Goal: Task Accomplishment & Management: Complete application form

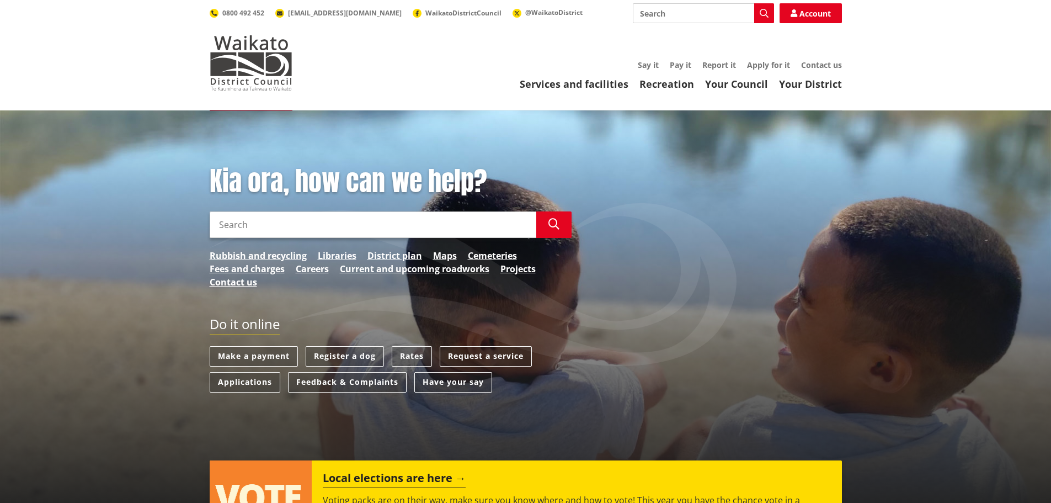
click at [254, 226] on input "Search" at bounding box center [373, 224] width 327 height 26
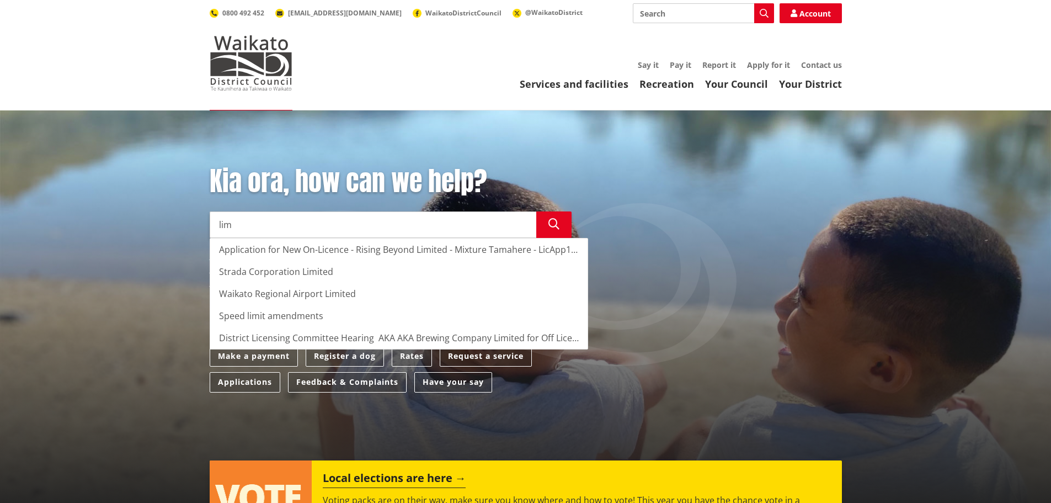
type input "lim"
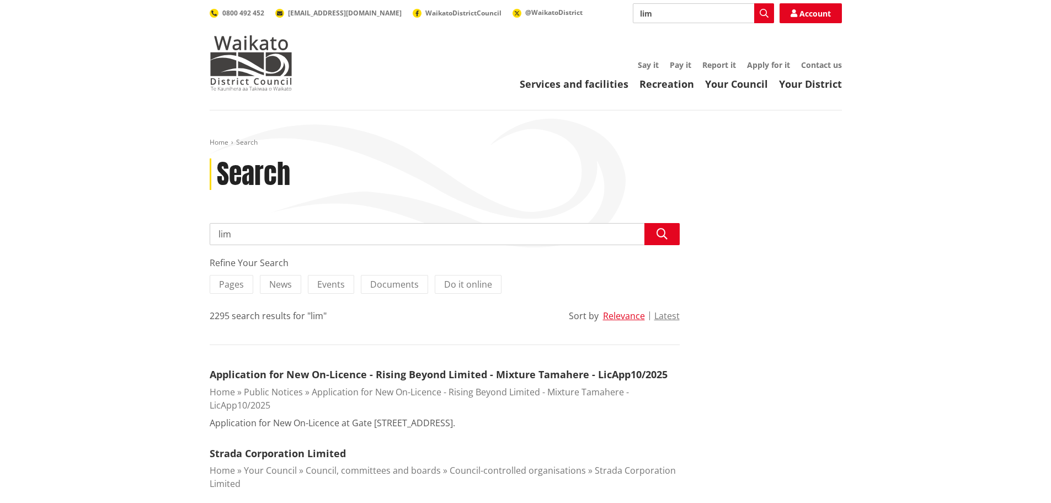
drag, startPoint x: 237, startPoint y: 233, endPoint x: 194, endPoint y: 235, distance: 42.5
type input "land information"
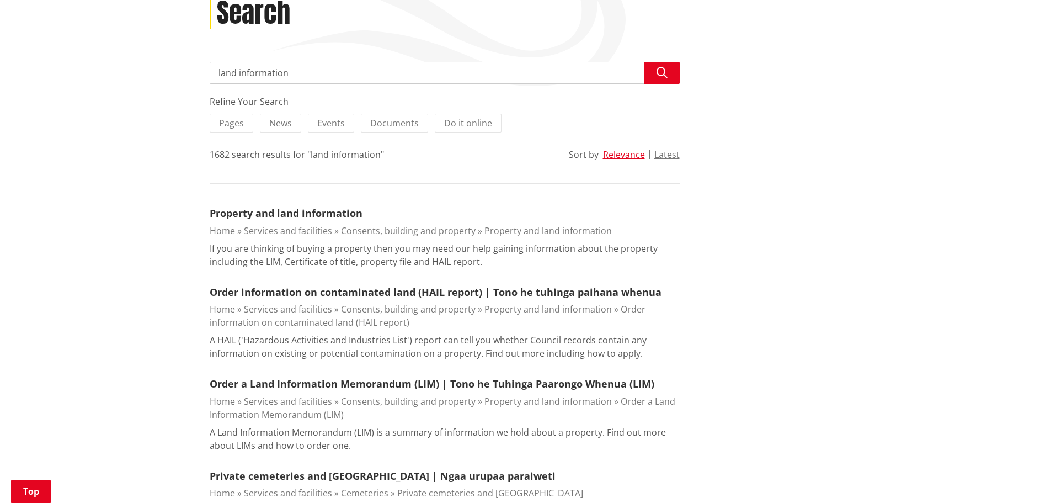
scroll to position [166, 0]
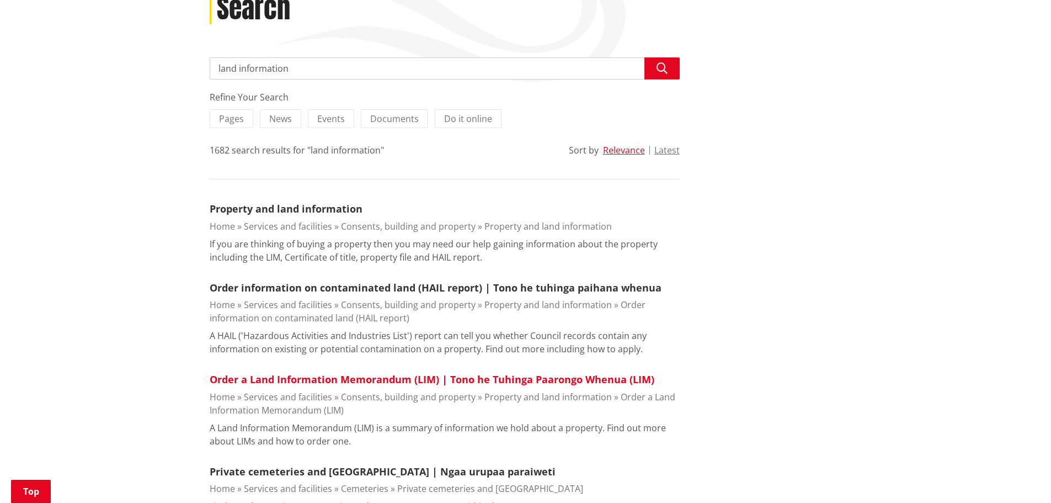
click at [251, 379] on link "Order a Land Information Memorandum (LIM) | Tono he Tuhinga Paarongo Whenua (LI…" at bounding box center [432, 378] width 445 height 13
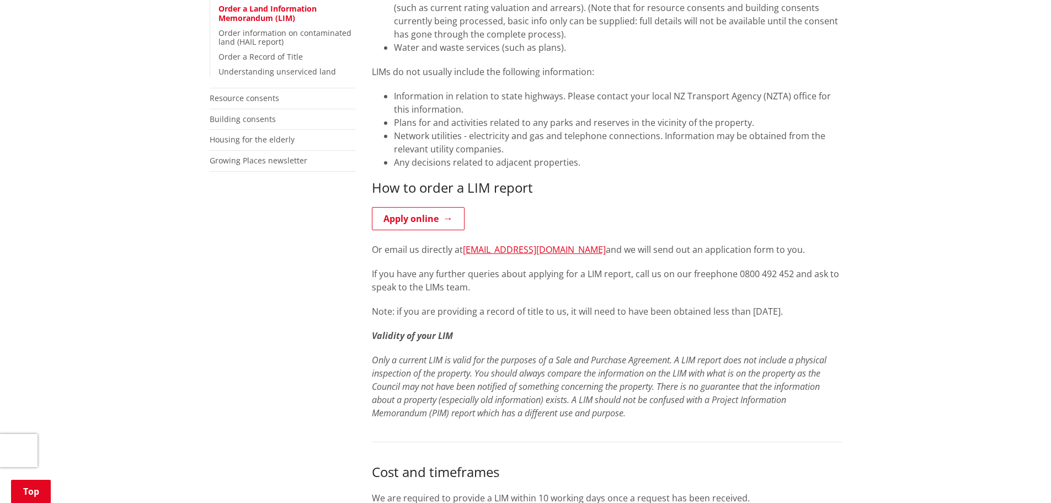
scroll to position [386, 0]
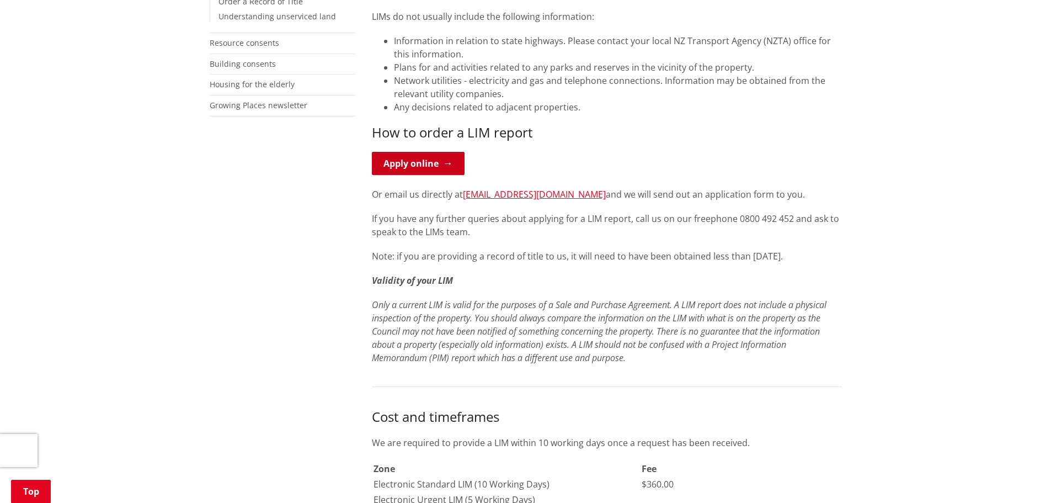
click at [426, 163] on link "Apply online" at bounding box center [418, 163] width 93 height 23
